Goal: Task Accomplishment & Management: Complete application form

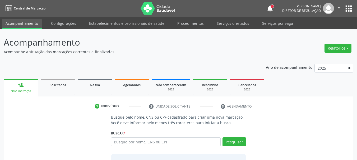
click at [302, 90] on ul "person_add Nova marcação Solicitados Na fila Agendados Não compareceram 2025 Re…" at bounding box center [179, 87] width 350 height 19
click at [146, 144] on input "text" at bounding box center [166, 142] width 110 height 9
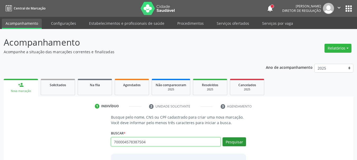
type input "700004578387504"
click at [235, 142] on button "Pesquisar" at bounding box center [235, 142] width 24 height 9
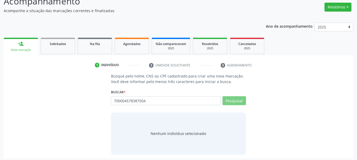
scroll to position [43, 0]
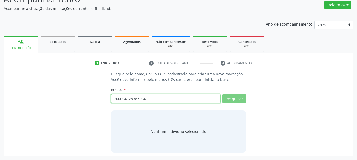
drag, startPoint x: 160, startPoint y: 99, endPoint x: 87, endPoint y: 105, distance: 73.0
click at [87, 106] on div "Busque pelo nome, CNS ou CPF cadastrado para criar uma nova marcação. Você deve…" at bounding box center [178, 111] width 342 height 81
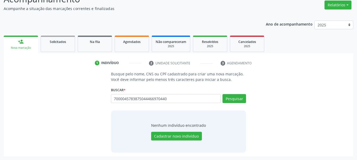
type input "70000457838750444669704400"
drag, startPoint x: 182, startPoint y: 99, endPoint x: 9, endPoint y: 98, distance: 173.1
click at [9, 98] on div "Busque pelo nome, CNS ou CPF cadastrado para criar uma nova marcação. Você deve…" at bounding box center [178, 111] width 342 height 81
type input "44669704400"
click at [236, 98] on button "Pesquisar" at bounding box center [235, 98] width 24 height 9
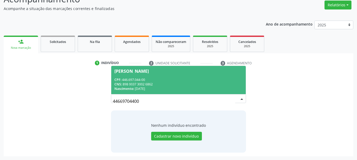
click at [141, 81] on div "CPF: 446.697.044-00" at bounding box center [178, 80] width 128 height 4
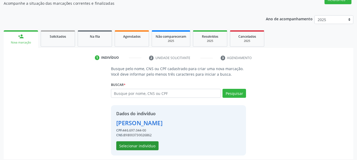
scroll to position [52, 0]
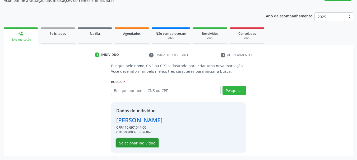
click at [133, 143] on button "Selecionar indivíduo" at bounding box center [137, 143] width 42 height 9
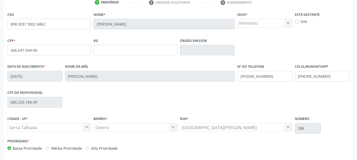
scroll to position [104, 0]
drag, startPoint x: 343, startPoint y: 79, endPoint x: 215, endPoint y: 89, distance: 128.3
click at [214, 89] on div "CNS 898 0037 3002 6862 [GEOGRAPHIC_DATA] * [PERSON_NAME] * Feminino Masculino F…" at bounding box center [178, 82] width 342 height 144
drag, startPoint x: 203, startPoint y: 79, endPoint x: 150, endPoint y: 84, distance: 53.3
click at [145, 85] on div "Data de nascimento * 2[DATE] Nome da mãe [PERSON_NAME] Nº do Telefone [PHONE_NU…" at bounding box center [178, 76] width 345 height 26
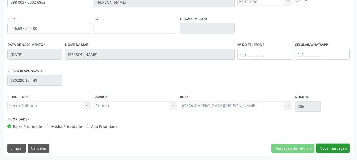
click at [330, 147] on button "Nova marcação" at bounding box center [332, 148] width 33 height 9
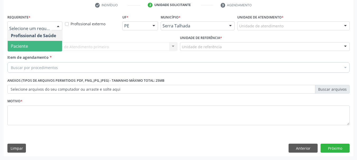
drag, startPoint x: 34, startPoint y: 46, endPoint x: 34, endPoint y: 51, distance: 4.5
click at [34, 46] on span "Paciente" at bounding box center [35, 46] width 54 height 11
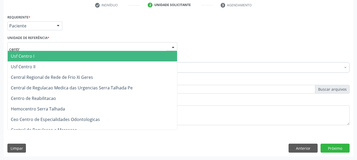
type input "centro"
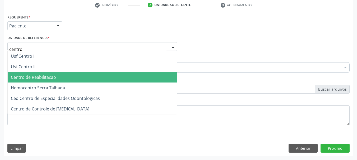
click at [66, 75] on span "Centro de Reabilitacao" at bounding box center [92, 77] width 169 height 11
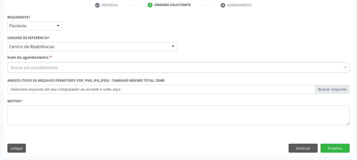
click at [59, 67] on div "Buscar por procedimentos" at bounding box center [178, 67] width 342 height 11
click at [43, 87] on label "Selecione arquivos do seu computador ou arraste e solte aqui" at bounding box center [178, 89] width 342 height 9
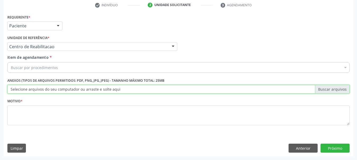
click at [43, 87] on input "Selecione arquivos do seu computador ou arraste e solte aqui" at bounding box center [178, 89] width 342 height 9
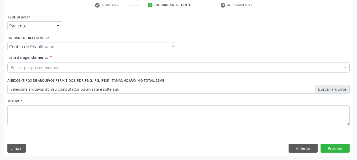
click at [61, 91] on label "Selecione arquivos do seu computador ou arraste e solte aqui" at bounding box center [178, 89] width 342 height 9
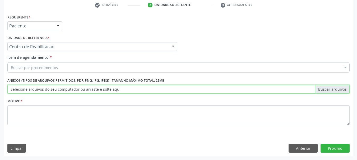
click at [61, 91] on input "Selecione arquivos do seu computador ou arraste e solte aqui" at bounding box center [178, 89] width 342 height 9
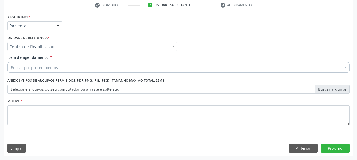
click at [72, 67] on div "Buscar por procedimentos" at bounding box center [178, 67] width 342 height 11
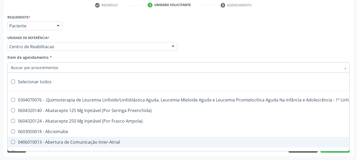
click at [70, 66] on input "Item de agendamento *" at bounding box center [176, 67] width 330 height 11
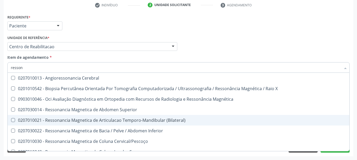
type input "ressona"
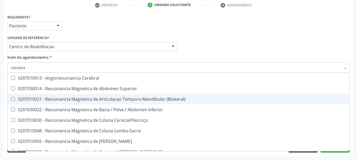
scroll to position [26, 0]
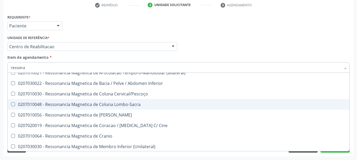
click at [106, 104] on div "0207010048 - Ressonancia Magnetica de Coluna Lombo-Sacra" at bounding box center [178, 105] width 335 height 4
checkbox Lombo-Sacra "true"
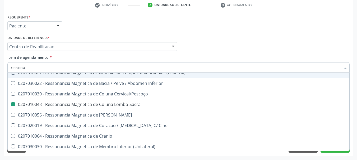
click at [246, 42] on div "Profissional Solicitante Por favor, selecione a Unidade de Atendimento primeiro…" at bounding box center [178, 44] width 345 height 21
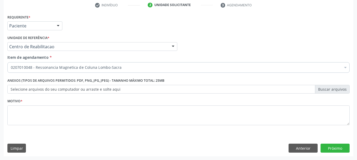
scroll to position [0, 0]
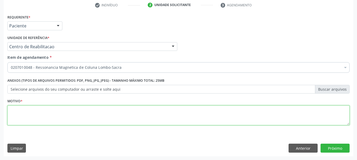
click at [48, 120] on textarea at bounding box center [178, 116] width 342 height 20
type textarea "..."
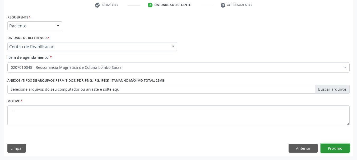
click at [335, 148] on button "Próximo" at bounding box center [335, 148] width 29 height 9
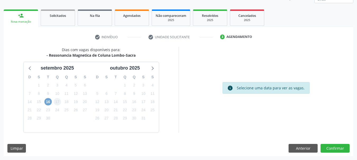
click at [49, 100] on span "16" at bounding box center [47, 101] width 7 height 7
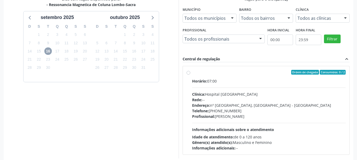
scroll to position [122, 0]
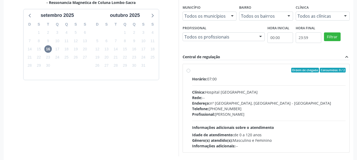
click at [188, 73] on div "Ordem de chegada Consumidos: 0 / 2 Horário: 07:00 Clínica: Hospital [GEOGRAPHIC…" at bounding box center [266, 108] width 159 height 81
radio input "true"
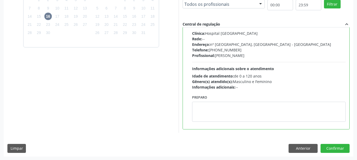
scroll to position [155, 0]
click at [336, 146] on button "Confirmar" at bounding box center [335, 148] width 29 height 9
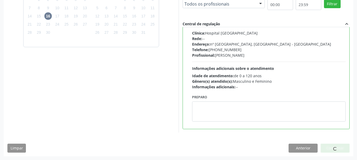
scroll to position [14, 0]
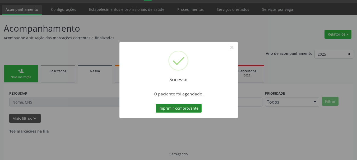
click at [174, 107] on button "Imprimir comprovante" at bounding box center [179, 108] width 46 height 9
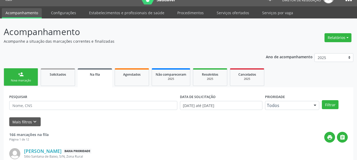
scroll to position [0, 0]
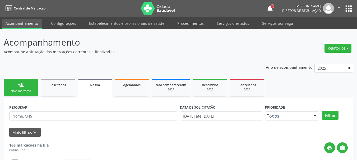
click at [352, 8] on button "apps" at bounding box center [348, 8] width 9 height 9
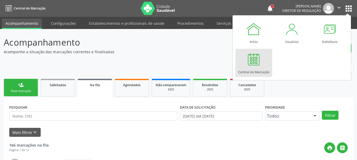
click at [259, 57] on div at bounding box center [254, 60] width 16 height 16
